Goal: Task Accomplishment & Management: Manage account settings

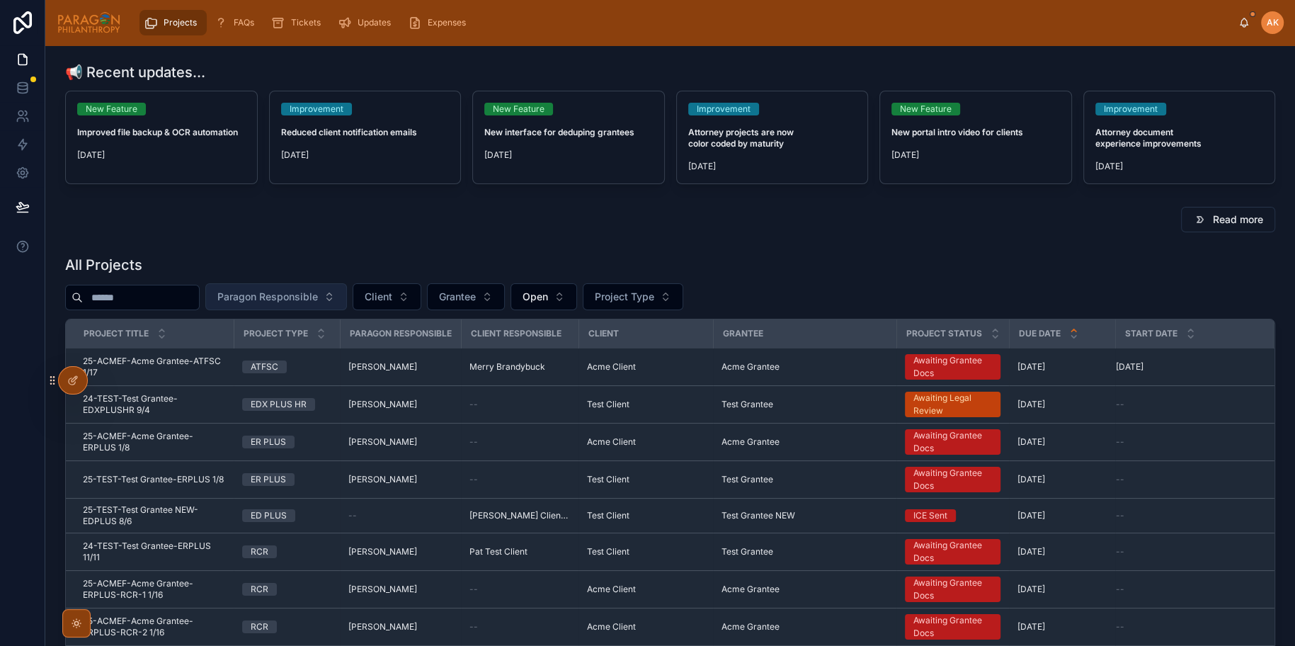
click at [316, 290] on span "Paragon Responsible" at bounding box center [267, 297] width 101 height 14
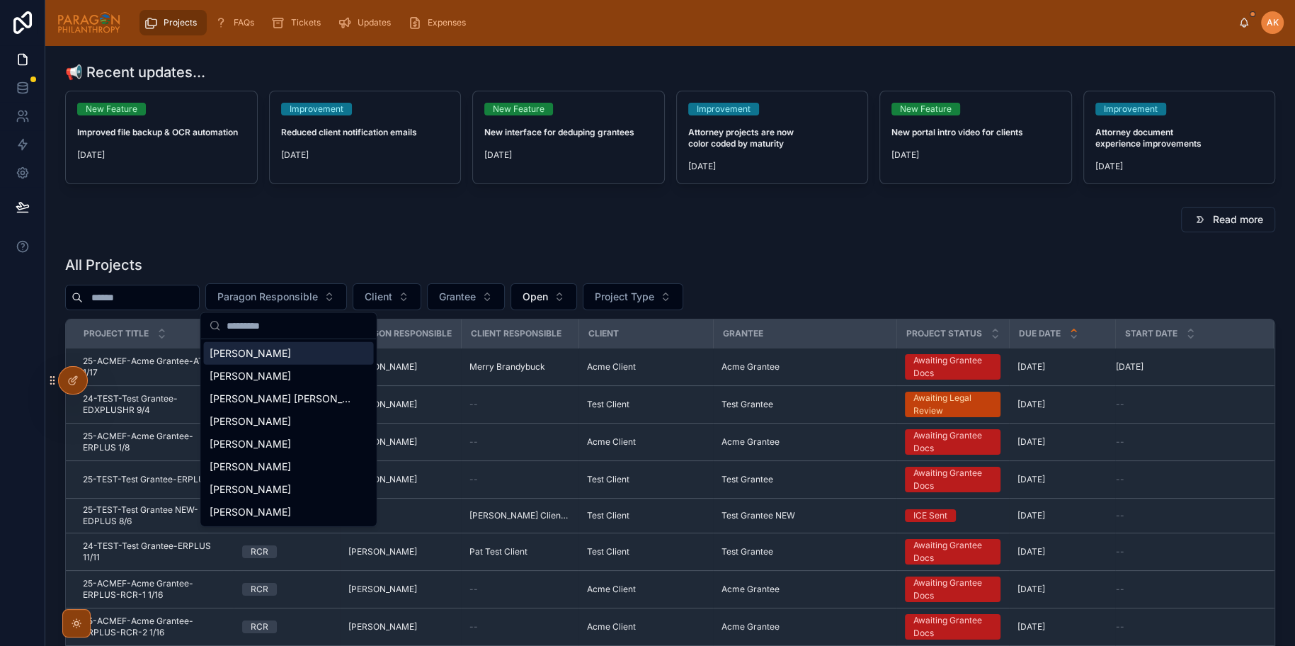
click at [285, 358] on span "Andrzej Kozlowski" at bounding box center [250, 353] width 81 height 14
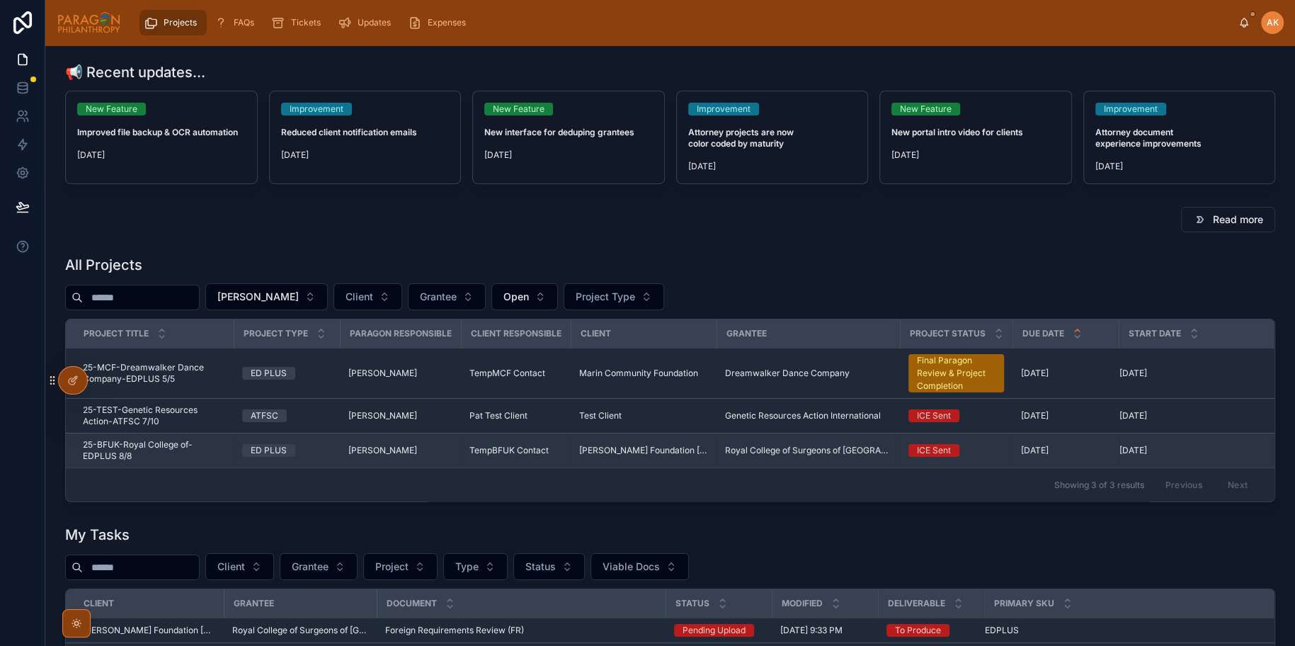
click at [338, 447] on td "ED PLUS" at bounding box center [287, 450] width 106 height 35
click at [328, 440] on td "ED PLUS" at bounding box center [287, 450] width 106 height 35
click at [326, 457] on td "ED PLUS" at bounding box center [287, 450] width 106 height 35
click at [327, 452] on div "ED PLUS" at bounding box center [286, 450] width 89 height 13
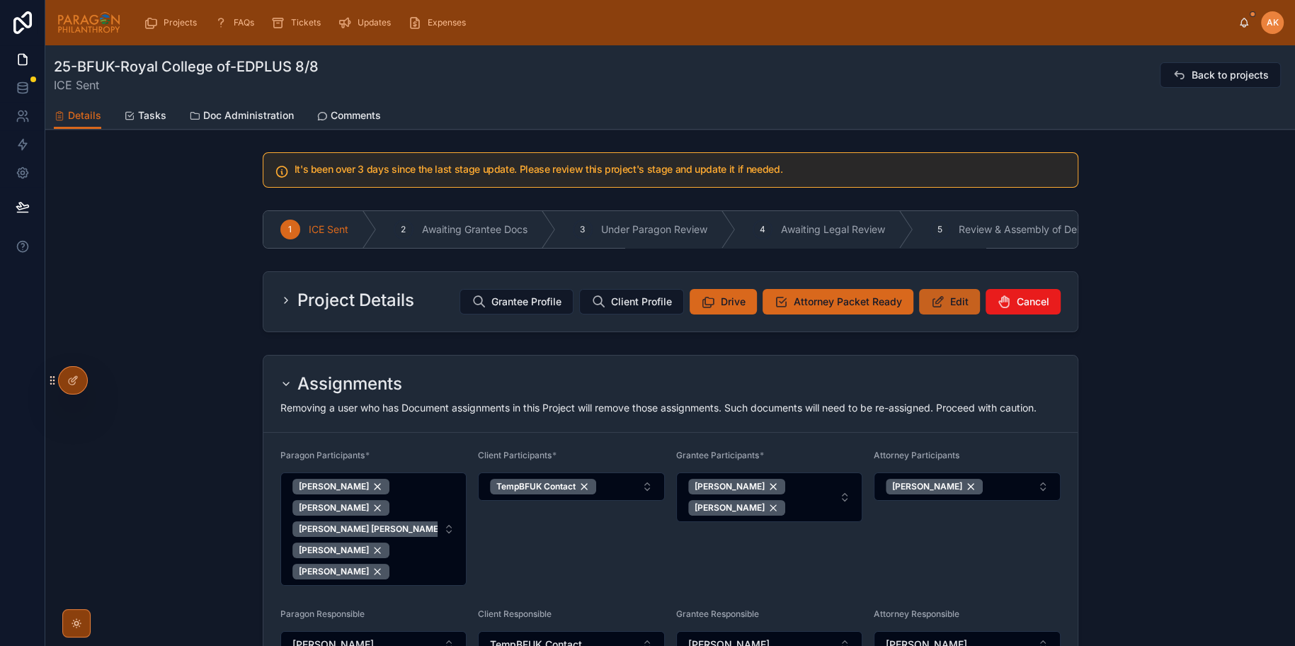
click at [953, 299] on span "Edit" at bounding box center [959, 301] width 18 height 14
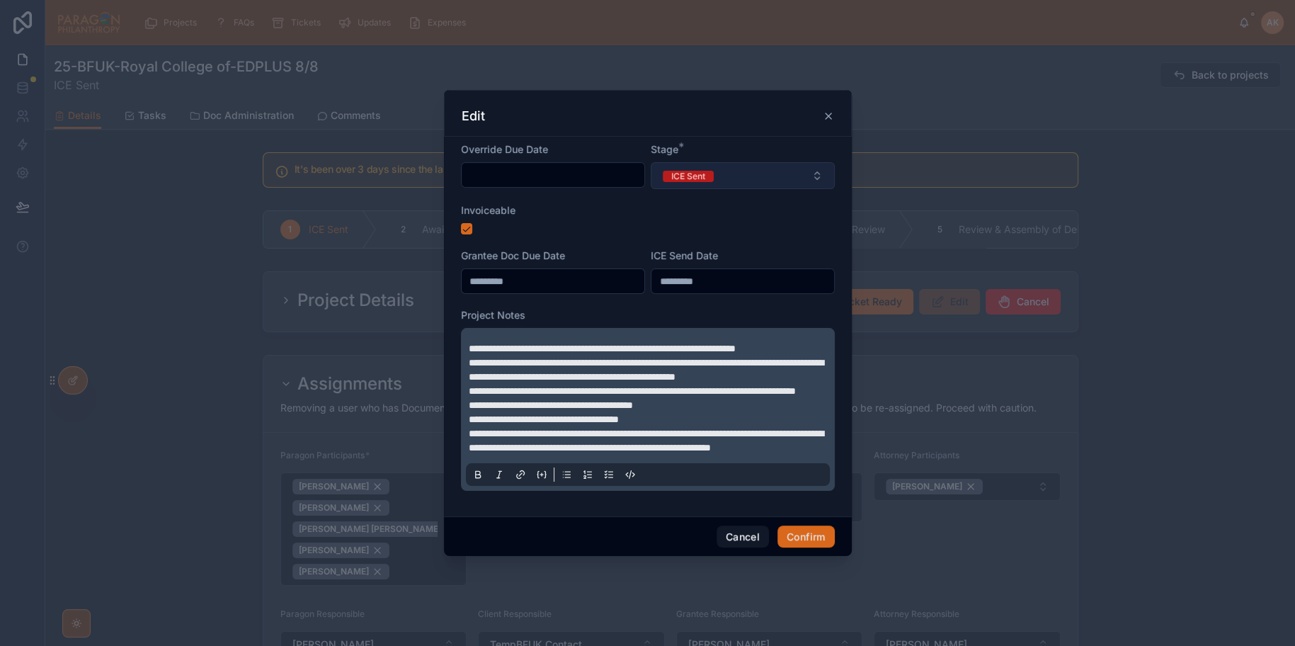
click at [723, 248] on div "ICE Send Date *********" at bounding box center [743, 270] width 184 height 45
click at [711, 171] on span "ICE Sent" at bounding box center [688, 176] width 51 height 11
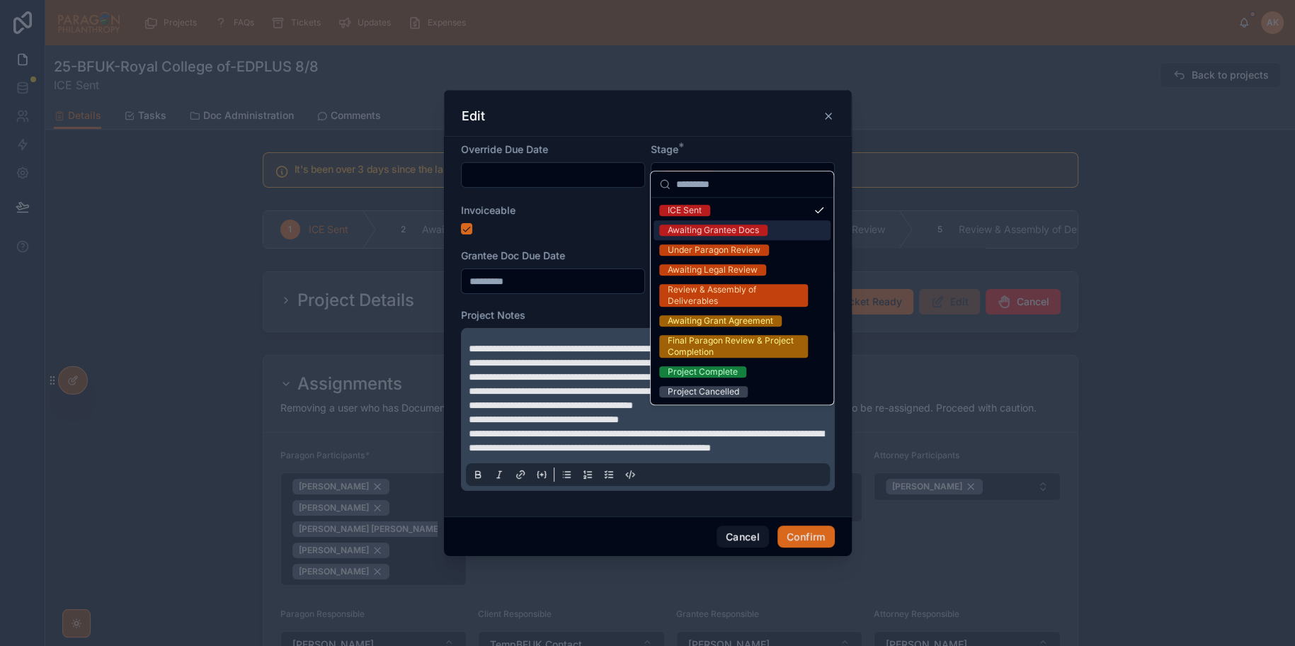
click at [743, 229] on div "Awaiting Grantee Docs" at bounding box center [713, 229] width 91 height 11
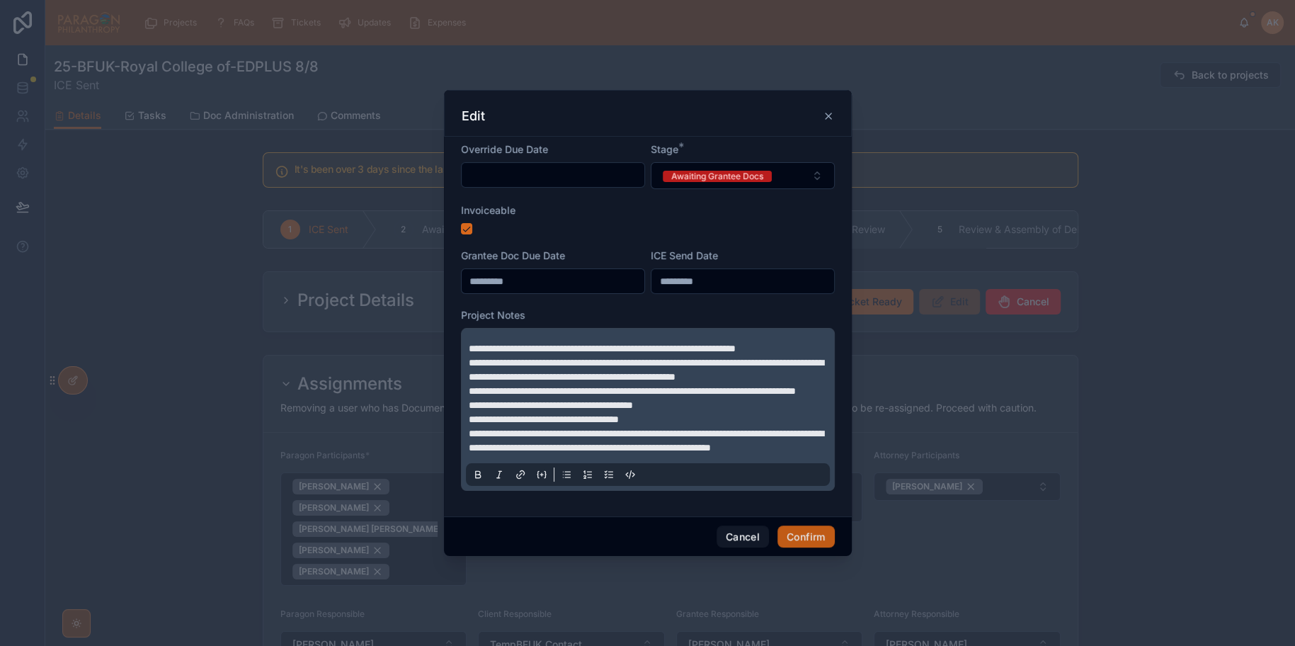
click at [818, 548] on button "Confirm" at bounding box center [805, 536] width 57 height 23
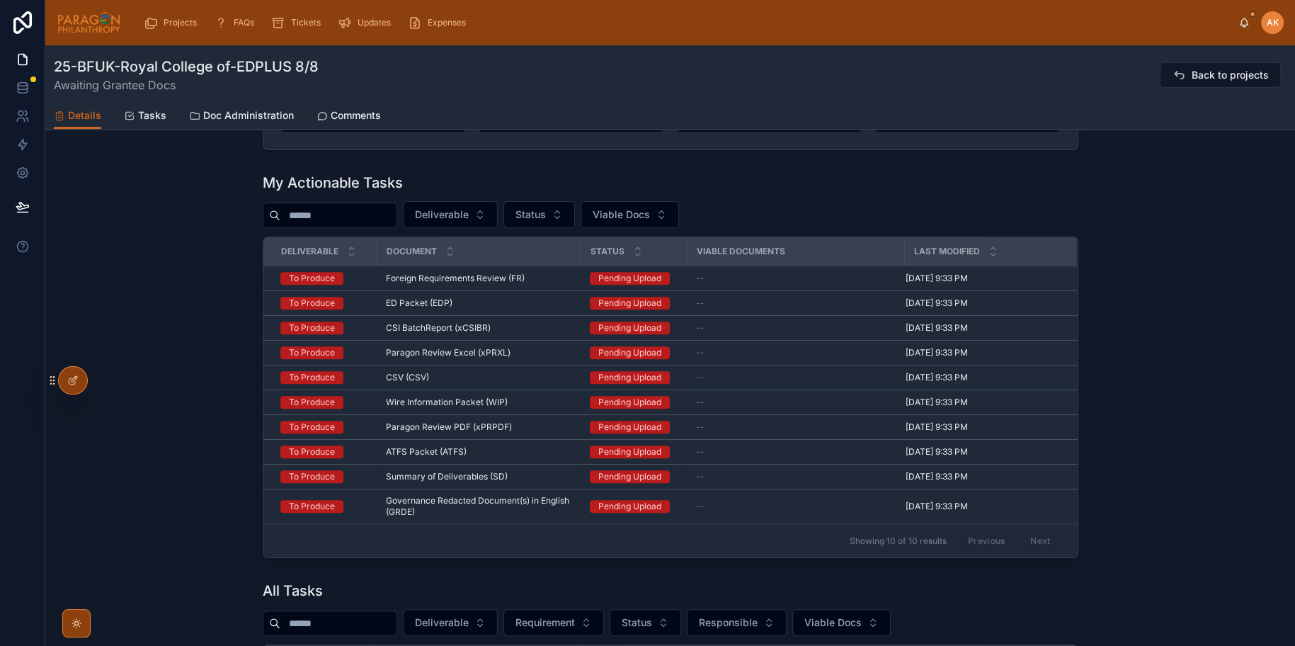
scroll to position [468, 0]
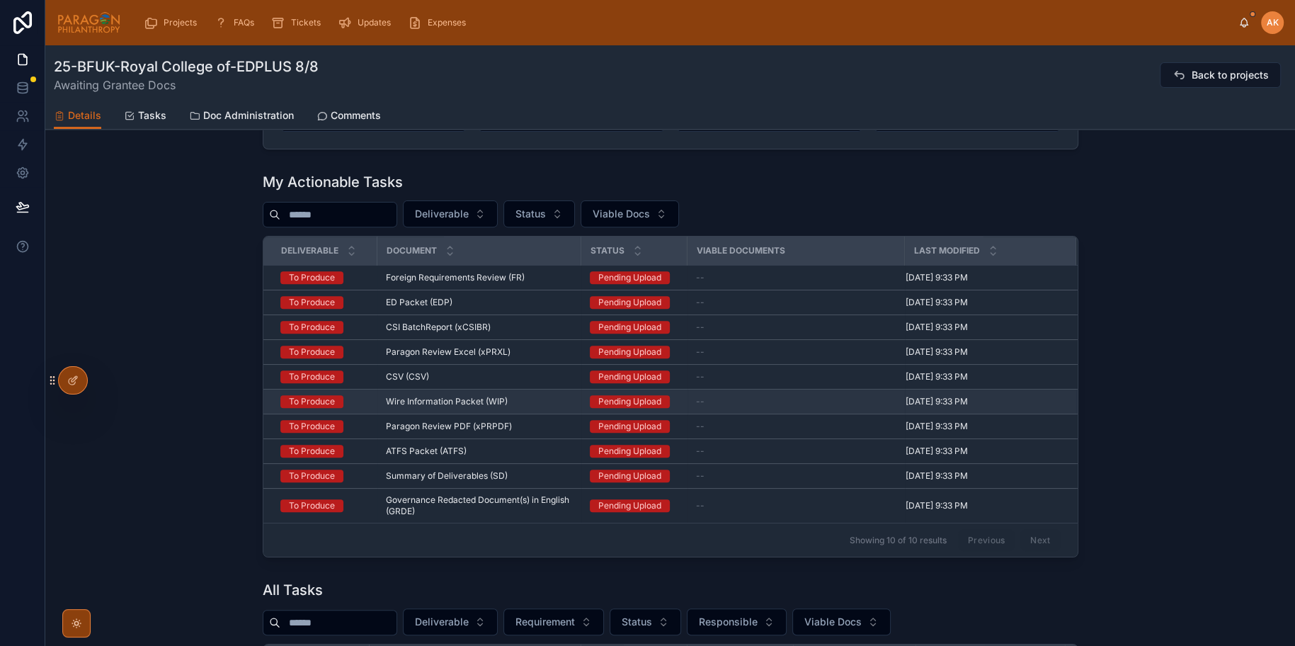
click at [449, 396] on span "Wire Information Packet (WIP)" at bounding box center [447, 401] width 122 height 11
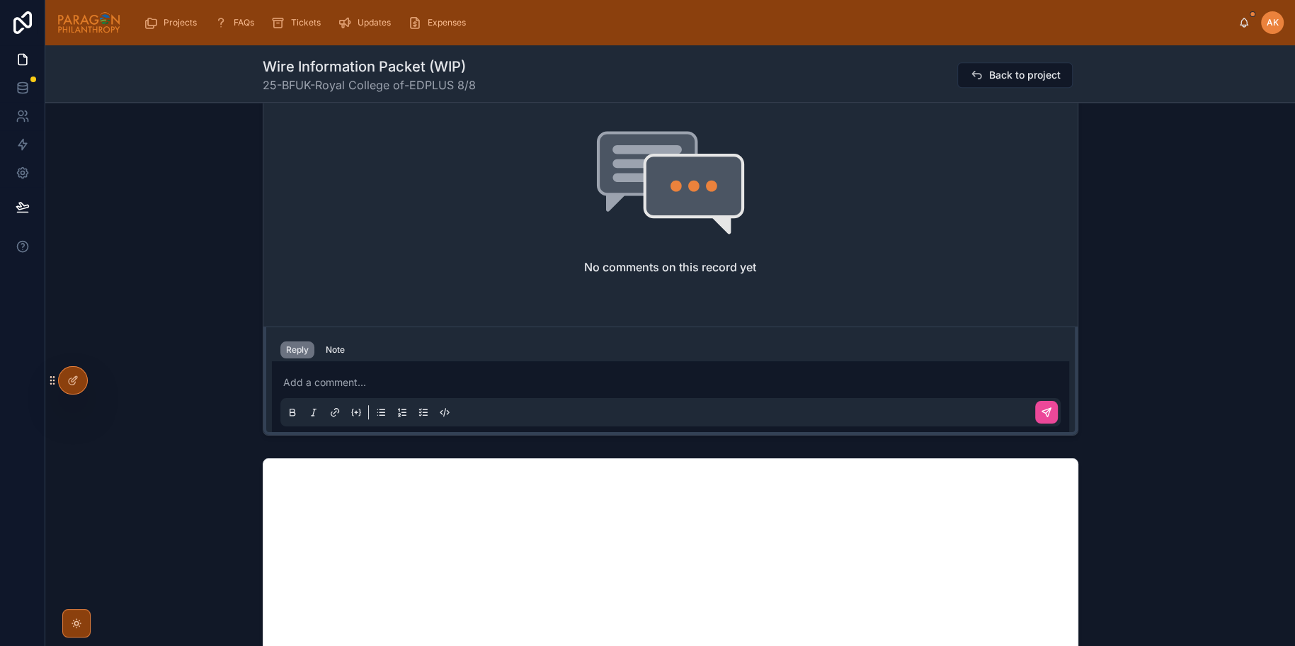
scroll to position [925, 0]
